Goal: Register for event/course

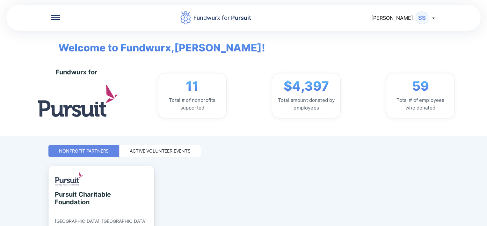
scroll to position [51, 0]
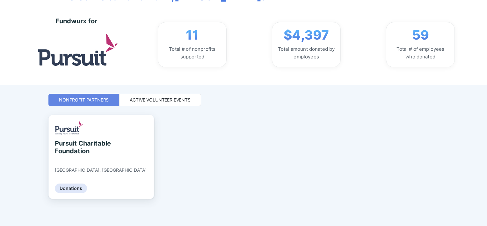
click at [161, 101] on div "Active Volunteer Events" at bounding box center [160, 100] width 61 height 6
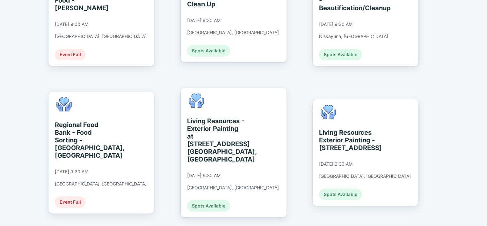
scroll to position [510, 0]
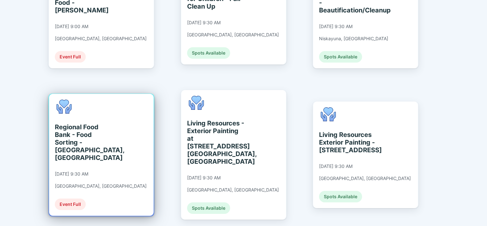
click at [73, 123] on div "Regional Food Bank - Food Sorting - [GEOGRAPHIC_DATA], [GEOGRAPHIC_DATA]" at bounding box center [84, 142] width 58 height 38
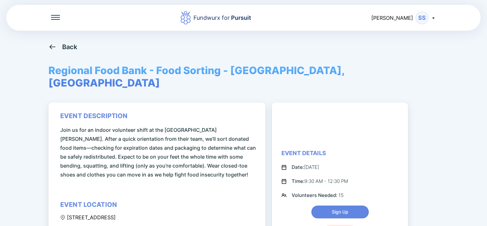
click at [55, 45] on icon at bounding box center [52, 47] width 8 height 8
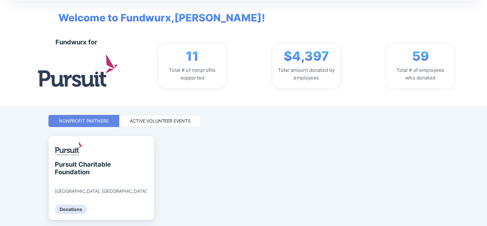
scroll to position [33, 0]
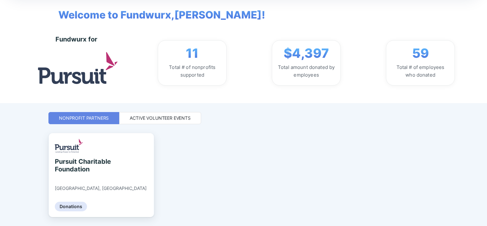
click at [140, 119] on div "Active Volunteer Events" at bounding box center [160, 118] width 61 height 6
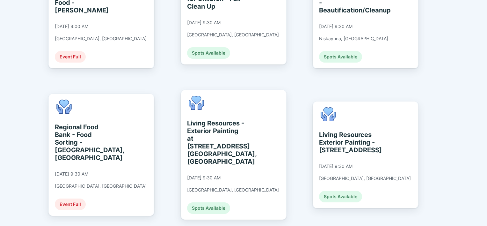
scroll to position [510, 0]
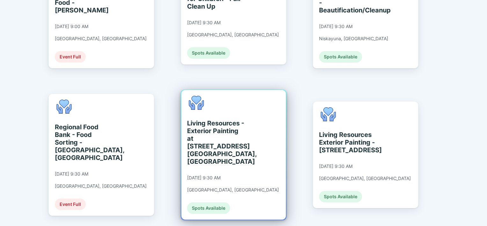
click at [215, 202] on div "Spots Available" at bounding box center [208, 207] width 43 height 11
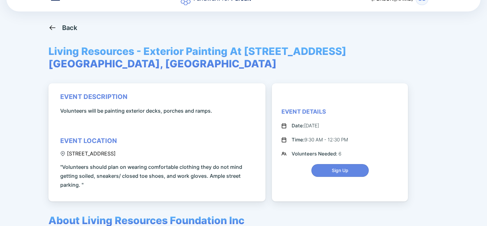
scroll to position [19, 0]
